Goal: Task Accomplishment & Management: Manage account settings

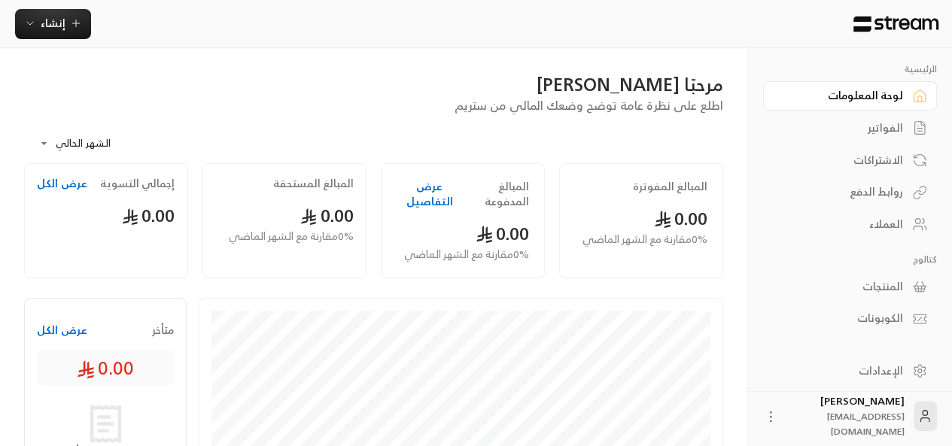
click at [861, 373] on div "الإعدادات" at bounding box center [842, 371] width 121 height 15
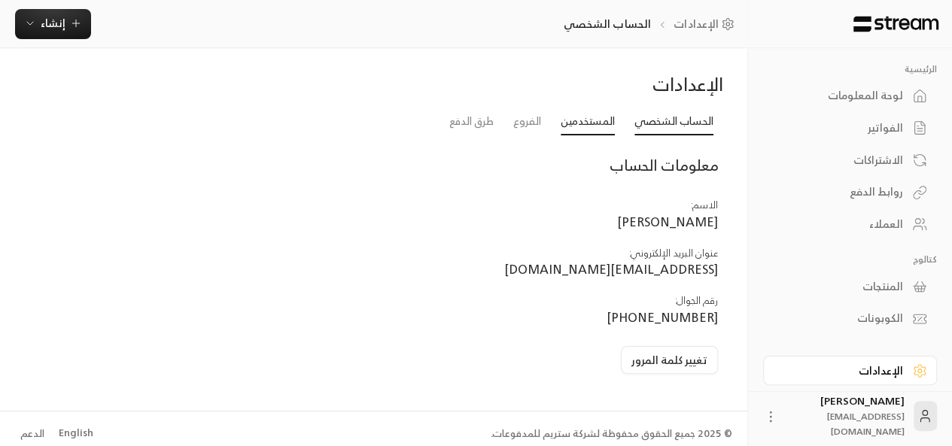
click at [575, 120] on link "المستخدمين" at bounding box center [588, 121] width 54 height 27
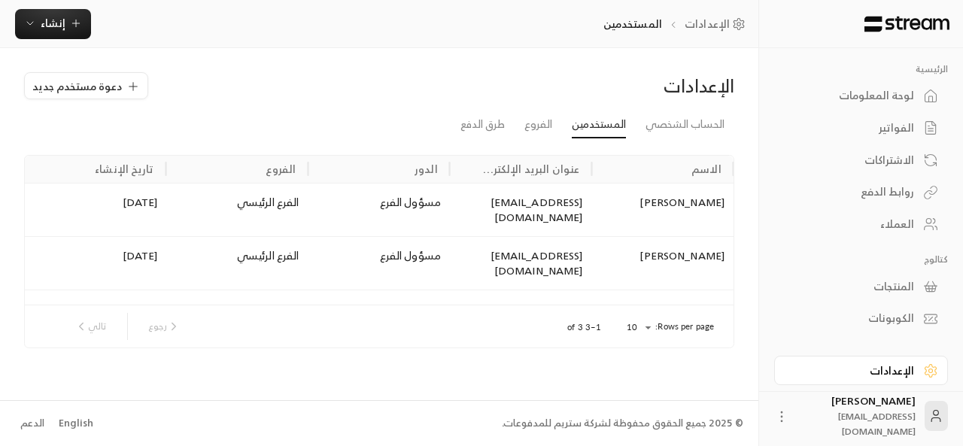
click at [847, 85] on link "لوحة المعلومات" at bounding box center [861, 95] width 174 height 29
